Goal: Find specific page/section: Find specific page/section

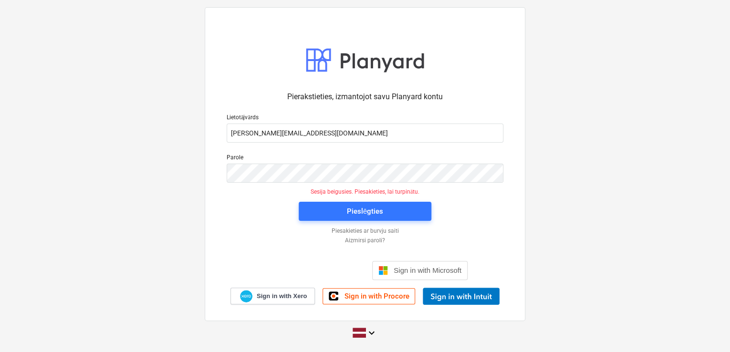
click at [384, 221] on div "Pieslēgties" at bounding box center [365, 211] width 144 height 31
click at [379, 213] on div "Pieslēgties" at bounding box center [365, 211] width 36 height 12
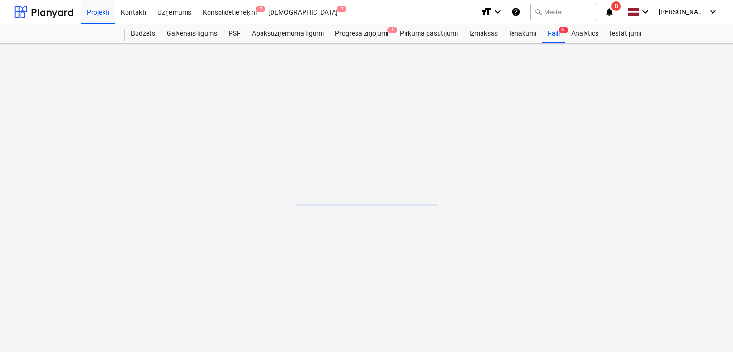
click at [613, 11] on icon "notifications" at bounding box center [610, 11] width 10 height 11
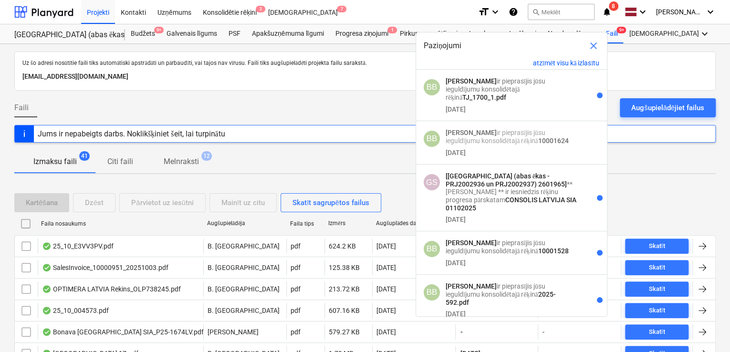
click at [306, 148] on div at bounding box center [365, 147] width 702 height 8
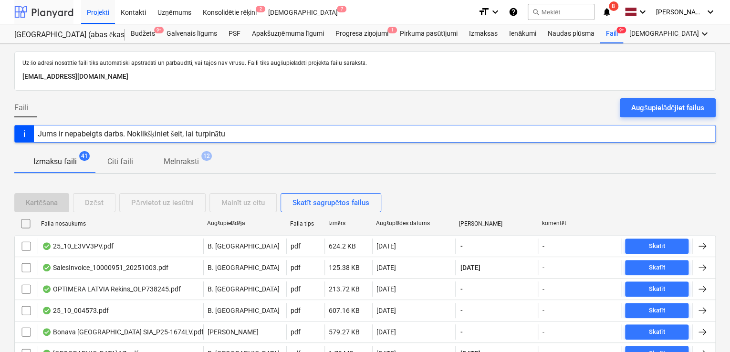
click at [46, 3] on div at bounding box center [43, 12] width 59 height 24
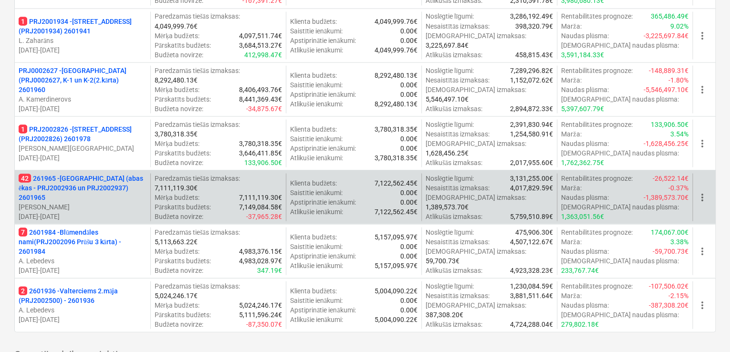
scroll to position [1018, 0]
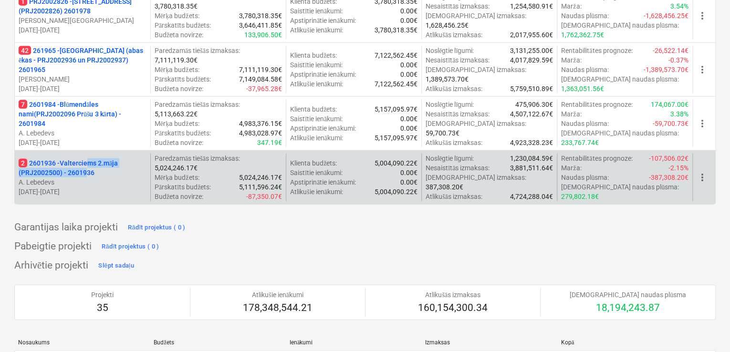
click at [88, 165] on p "2 2601936 - Valterciems 2.māja (PRJ2002500) - 2601936" at bounding box center [83, 167] width 128 height 19
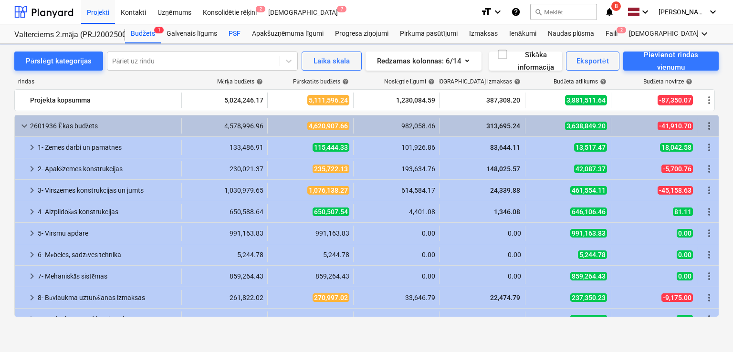
click at [231, 36] on div "PSF" at bounding box center [234, 33] width 23 height 19
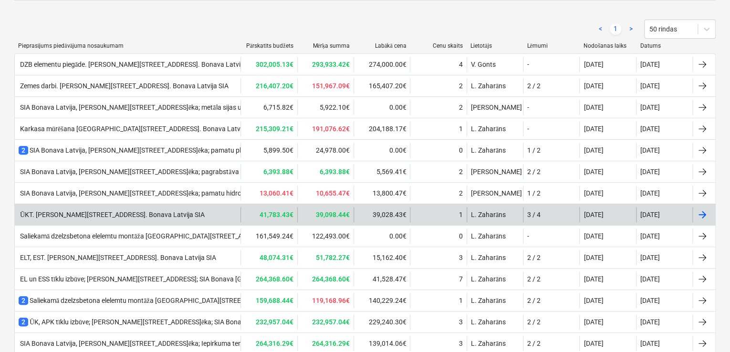
scroll to position [202, 0]
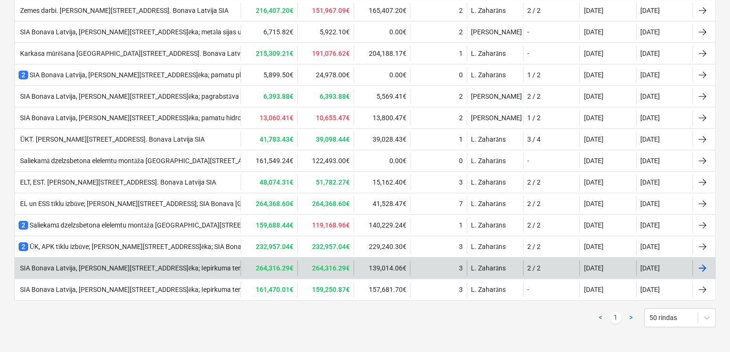
click at [213, 266] on div "SIA Bonava Latvija, [PERSON_NAME][STREET_ADDRESS]ēka; Iepirkuma tenderis- Venti…" at bounding box center [173, 268] width 308 height 8
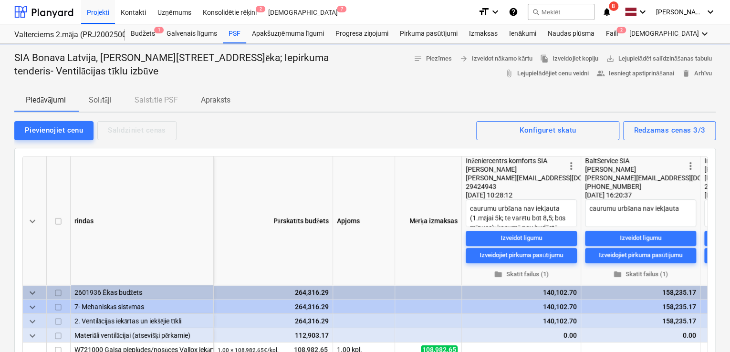
type textarea "x"
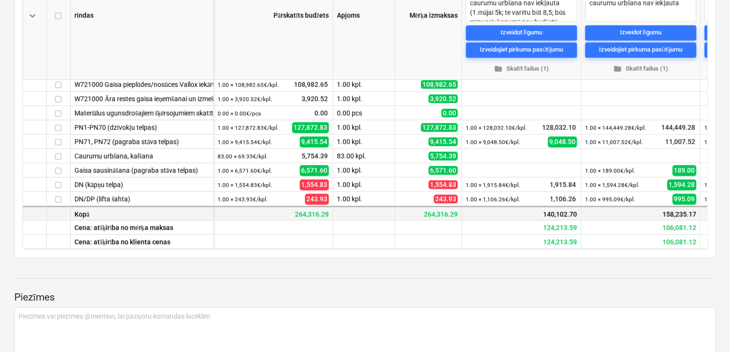
scroll to position [254, 0]
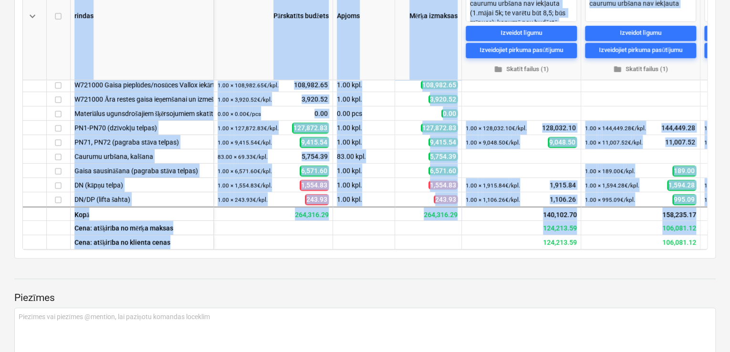
drag, startPoint x: 518, startPoint y: 245, endPoint x: 703, endPoint y: 251, distance: 185.7
click at [703, 251] on div "keyboard_arrow_down rindas Pārskatīts budžets Apjoms Mērķa izmaksas more_vert I…" at bounding box center [365, 100] width 702 height 315
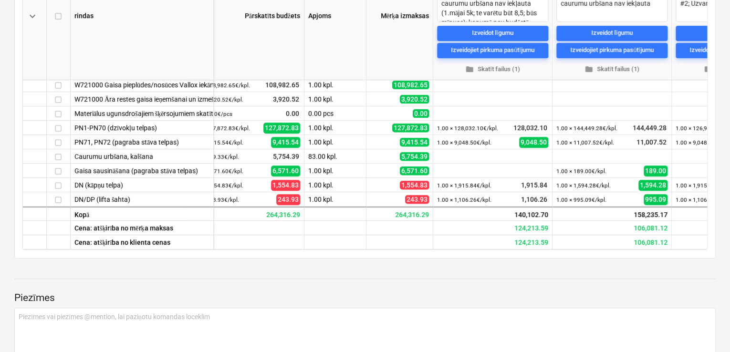
drag, startPoint x: 609, startPoint y: 260, endPoint x: 584, endPoint y: 251, distance: 26.7
click at [607, 258] on div "SIA Bonava [GEOGRAPHIC_DATA], [PERSON_NAME][STREET_ADDRESS], 2.ēka; Iepirkuma t…" at bounding box center [365, 300] width 730 height 922
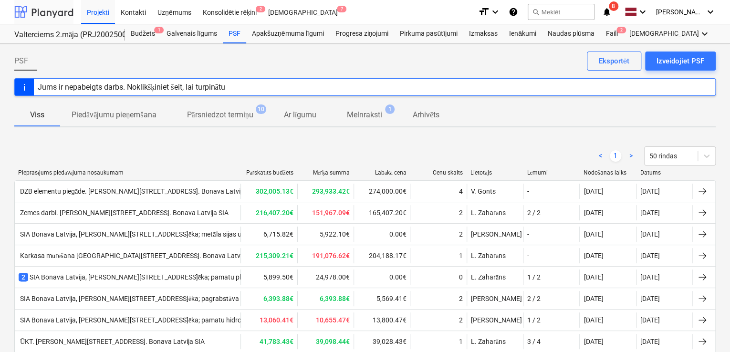
click at [58, 8] on div at bounding box center [43, 12] width 59 height 24
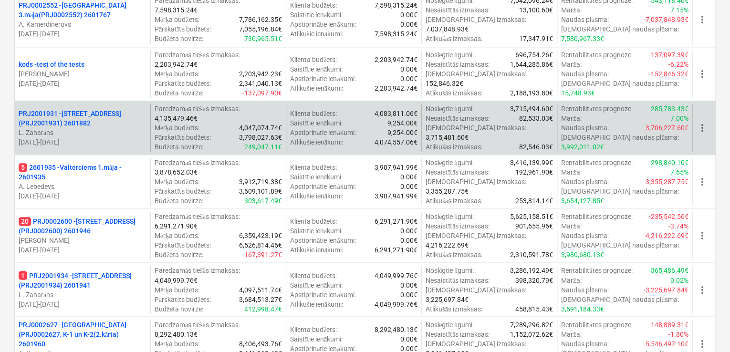
scroll to position [890, 0]
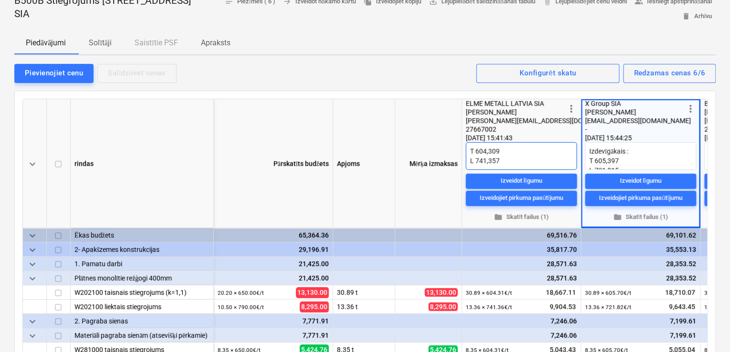
scroll to position [0, 65]
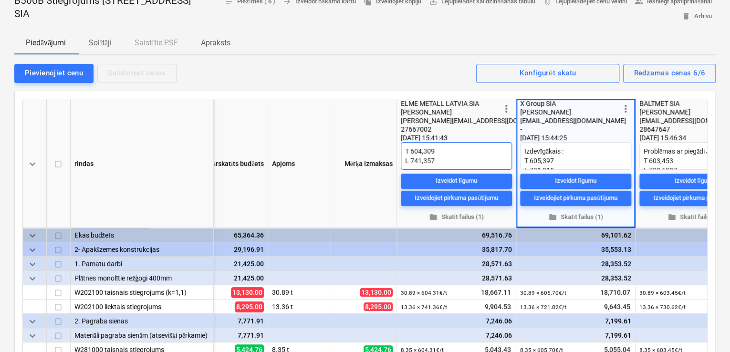
type textarea "x"
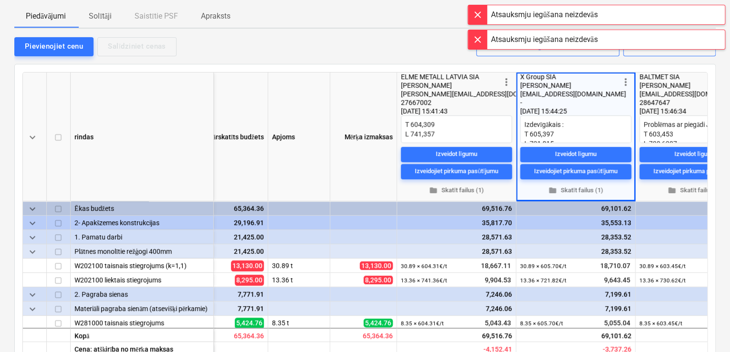
scroll to position [0, 0]
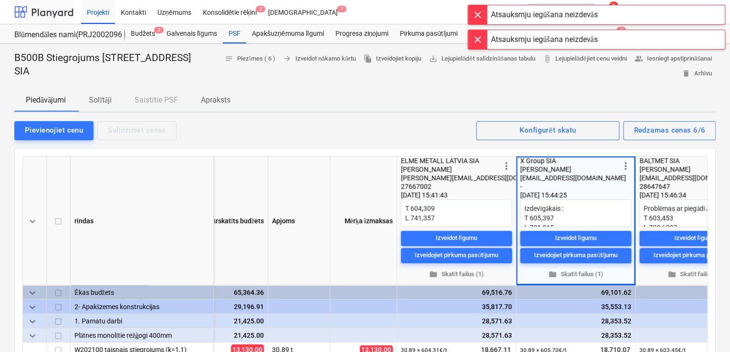
click at [52, 12] on div at bounding box center [43, 12] width 59 height 24
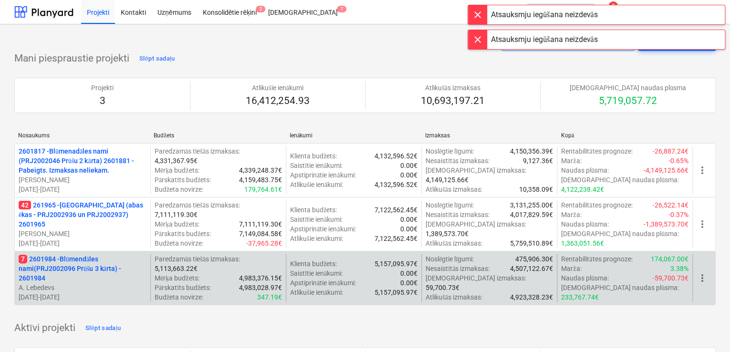
click at [67, 261] on p "7 2601984 - Blūmendāles nami(PRJ2002096 Prūšu 3 kārta) - 2601984" at bounding box center [83, 268] width 128 height 29
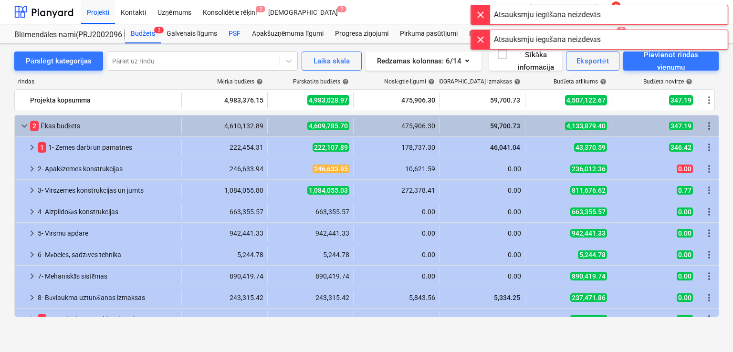
click at [235, 31] on div "PSF" at bounding box center [234, 33] width 23 height 19
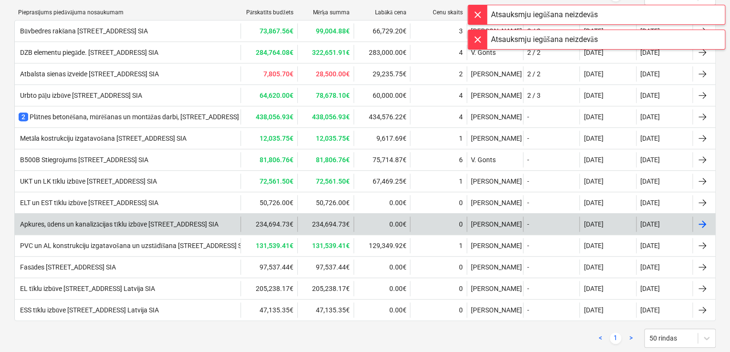
scroll to position [181, 0]
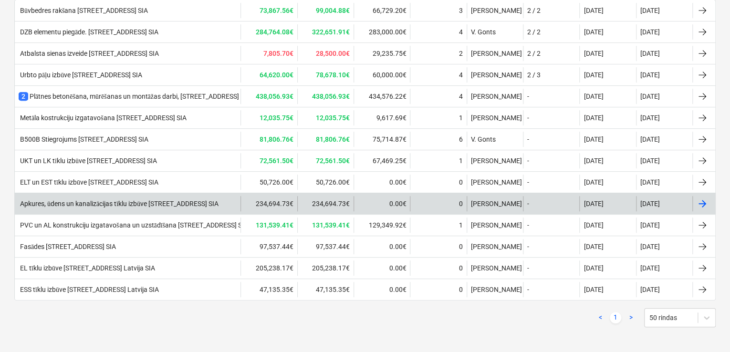
click at [84, 201] on div "Apkures, ūdens un kanalizācijas tīklu izbūve Prūšu ielā 1G, Bonava Latvija SIA" at bounding box center [119, 204] width 200 height 8
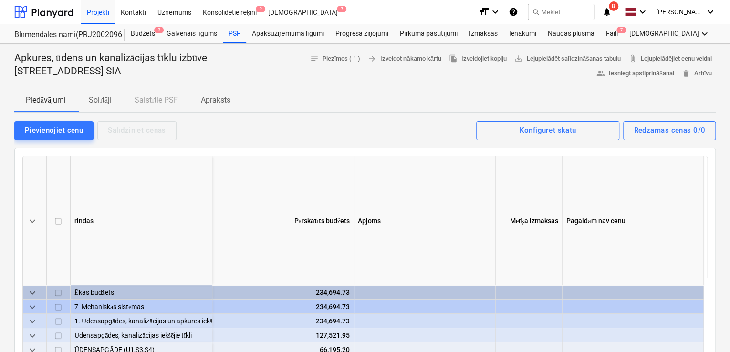
click at [101, 97] on p "Solītāji" at bounding box center [100, 99] width 23 height 11
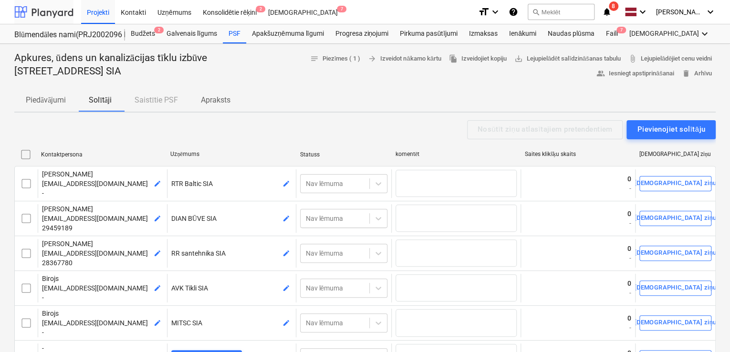
click at [45, 8] on div at bounding box center [43, 12] width 59 height 24
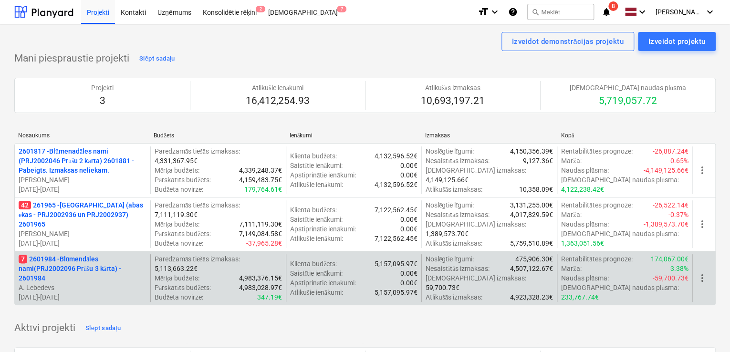
click at [61, 258] on p "7 2601984 - Blūmendāles nami(PRJ2002096 Prūšu 3 kārta) - 2601984" at bounding box center [83, 268] width 128 height 29
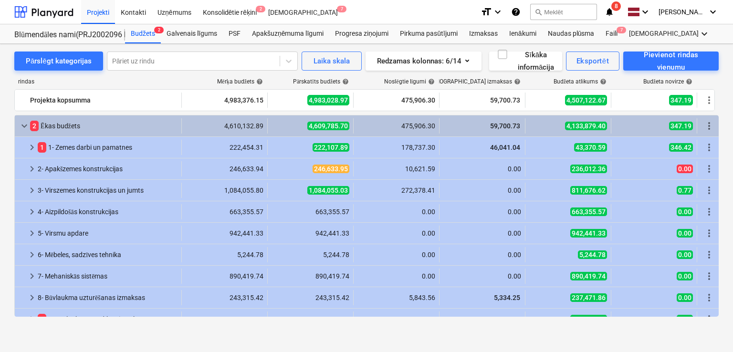
click at [613, 10] on div "Neizdevās iegūt piezīmes" at bounding box center [600, 10] width 258 height 20
click at [613, 11] on div "Neizdevās iegūt piezīmes" at bounding box center [600, 10] width 258 height 20
click at [613, 12] on div "Neizdevās iegūt piezīmes" at bounding box center [600, 10] width 258 height 20
click at [278, 10] on div "Iesūtne 7" at bounding box center [302, 12] width 81 height 24
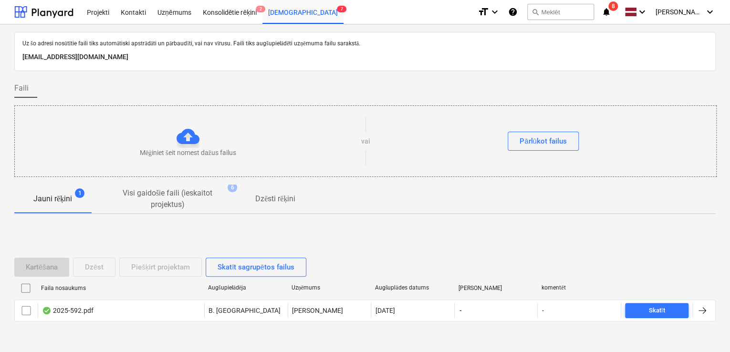
click at [616, 10] on div "Neizdevās iegūt piezīmes" at bounding box center [597, 10] width 258 height 20
click at [608, 10] on div "Neizdevās iegūt piezīmes" at bounding box center [597, 10] width 258 height 20
click at [61, 10] on div at bounding box center [43, 12] width 59 height 24
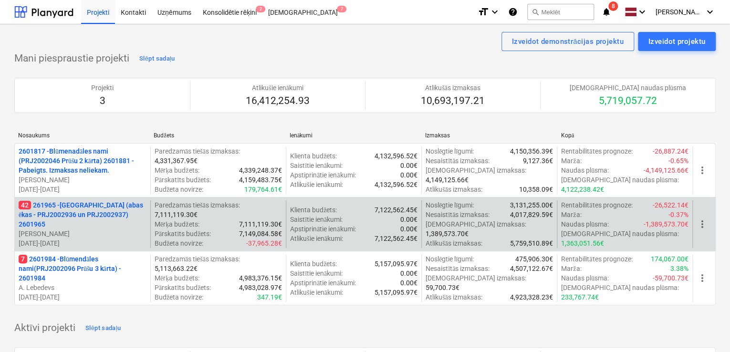
click at [89, 210] on p "42 261965 - Nīcgales iela (abas ēkas - PRJ2002936 un PRJ2002937) 2601965" at bounding box center [83, 214] width 128 height 29
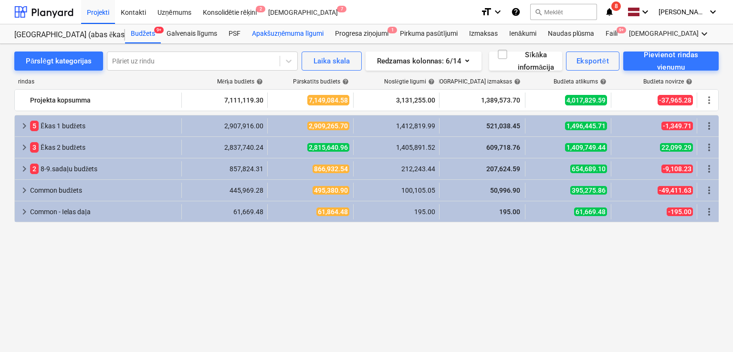
click at [276, 34] on div "Apakšuzņēmuma līgumi" at bounding box center [287, 33] width 83 height 19
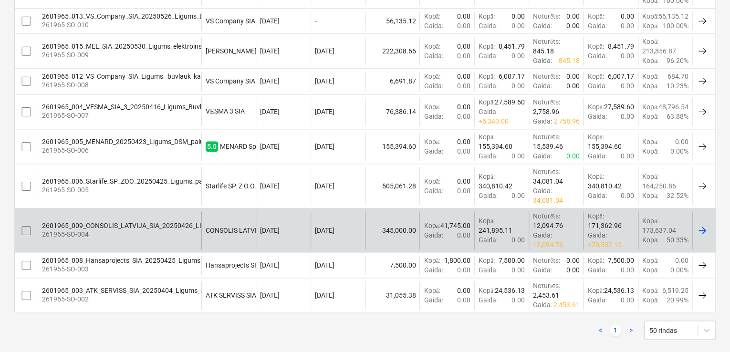
scroll to position [603, 0]
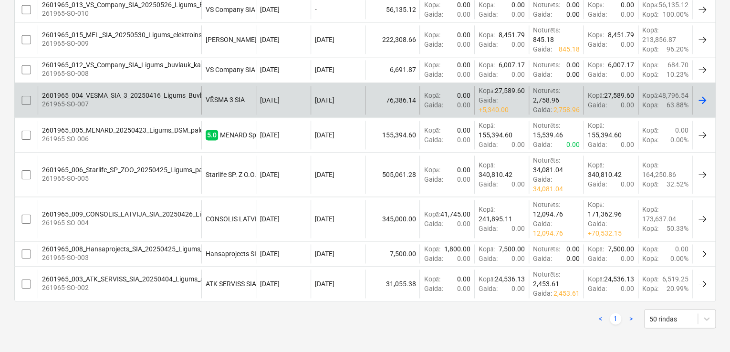
click at [168, 95] on div "2601965_004_VESMA_SIA_3_20250416_Ligums_Buvbedres_raksana_N17A.pdf" at bounding box center [160, 96] width 237 height 8
